Goal: Entertainment & Leisure: Consume media (video, audio)

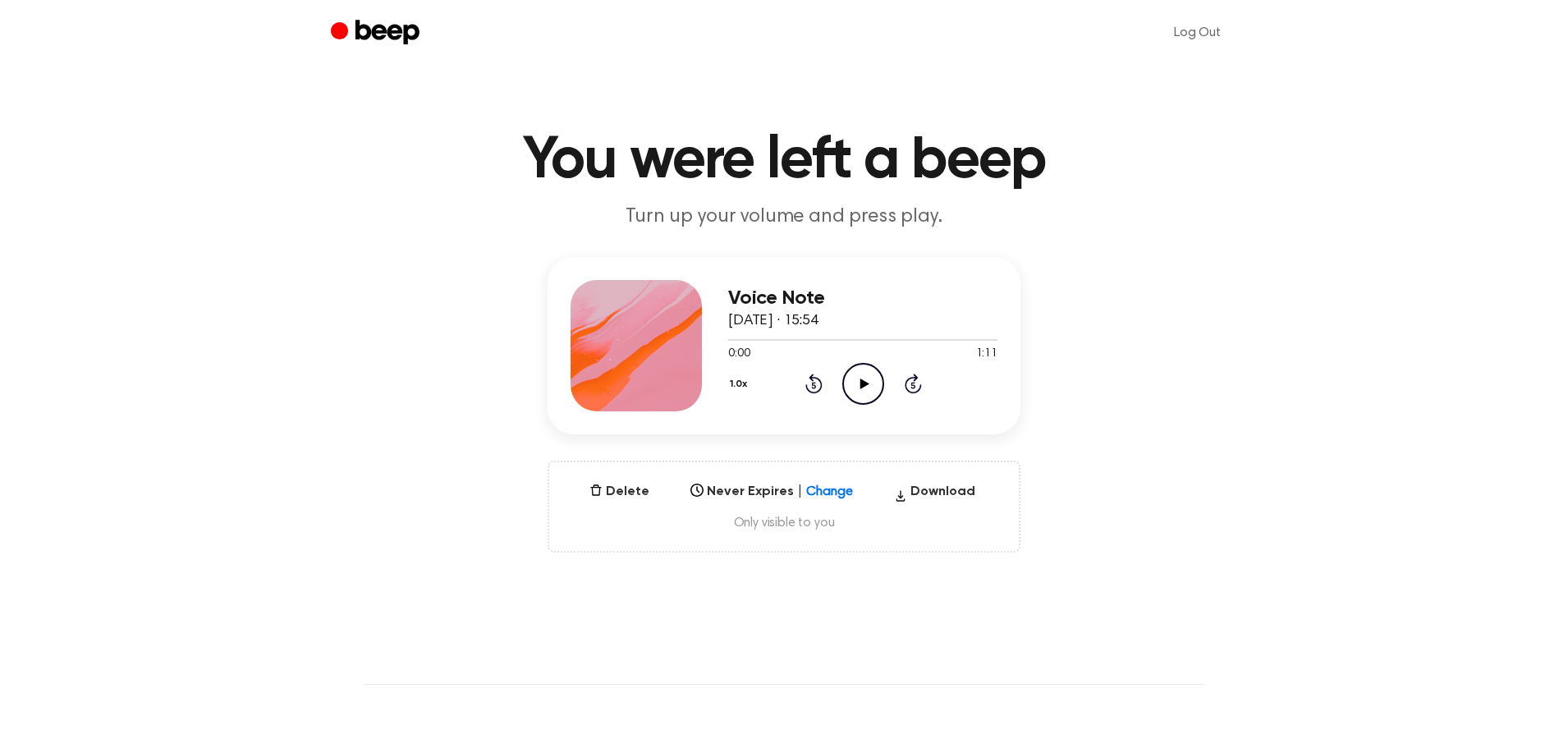
click at [859, 389] on icon "Play Audio" at bounding box center [863, 384] width 42 height 42
click at [781, 340] on div at bounding box center [863, 340] width 269 height 13
click at [866, 388] on icon at bounding box center [863, 384] width 7 height 11
click at [868, 386] on icon "Play Audio" at bounding box center [863, 384] width 42 height 42
click at [917, 387] on icon "Skip 5 seconds" at bounding box center [913, 384] width 18 height 22
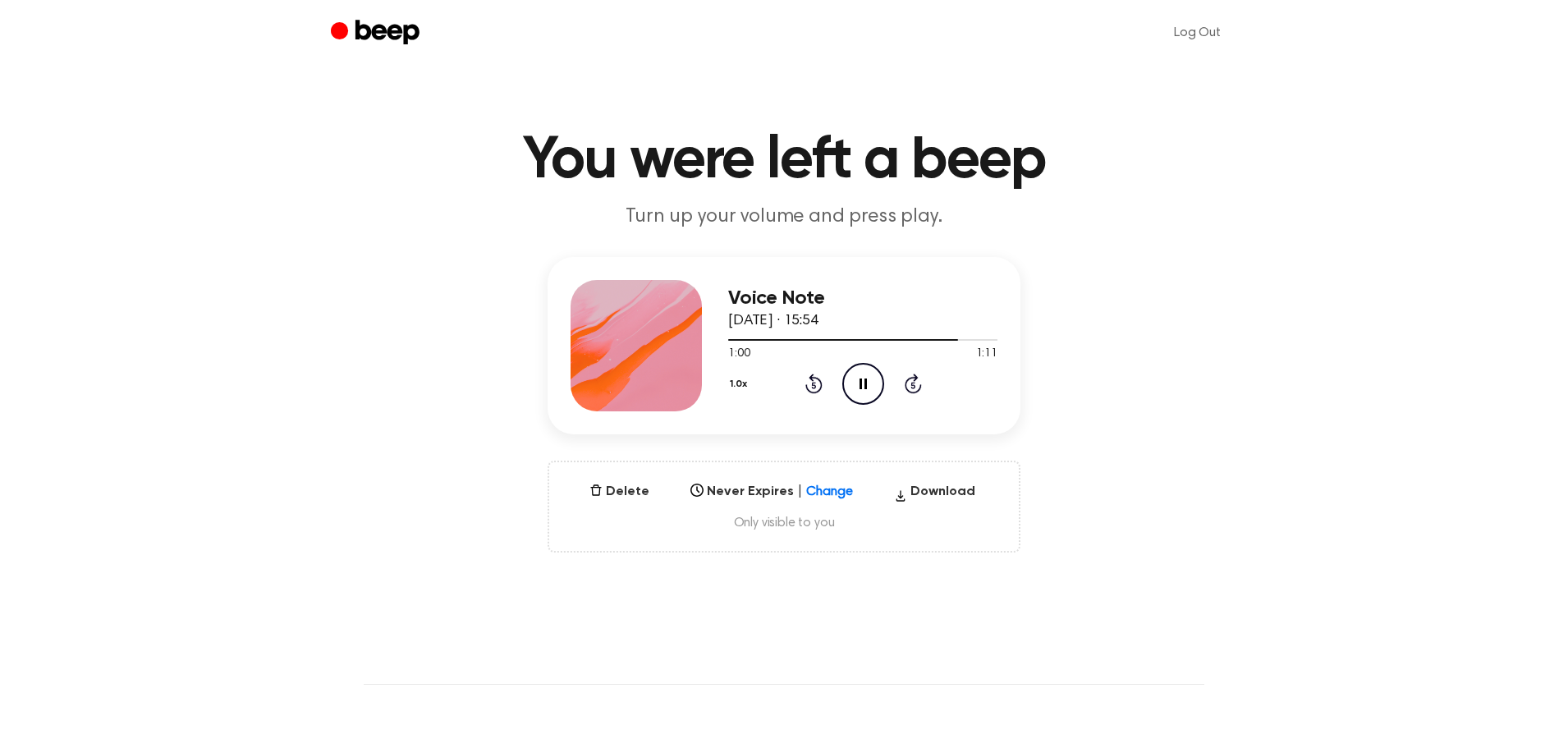
click at [859, 379] on icon "Pause Audio" at bounding box center [863, 384] width 42 height 42
click at [1280, 366] on div "Voice Note [DATE] · 15:54 1:00 1:11 Your browser does not support the [object O…" at bounding box center [784, 404] width 1529 height 296
